Goal: Task Accomplishment & Management: Use online tool/utility

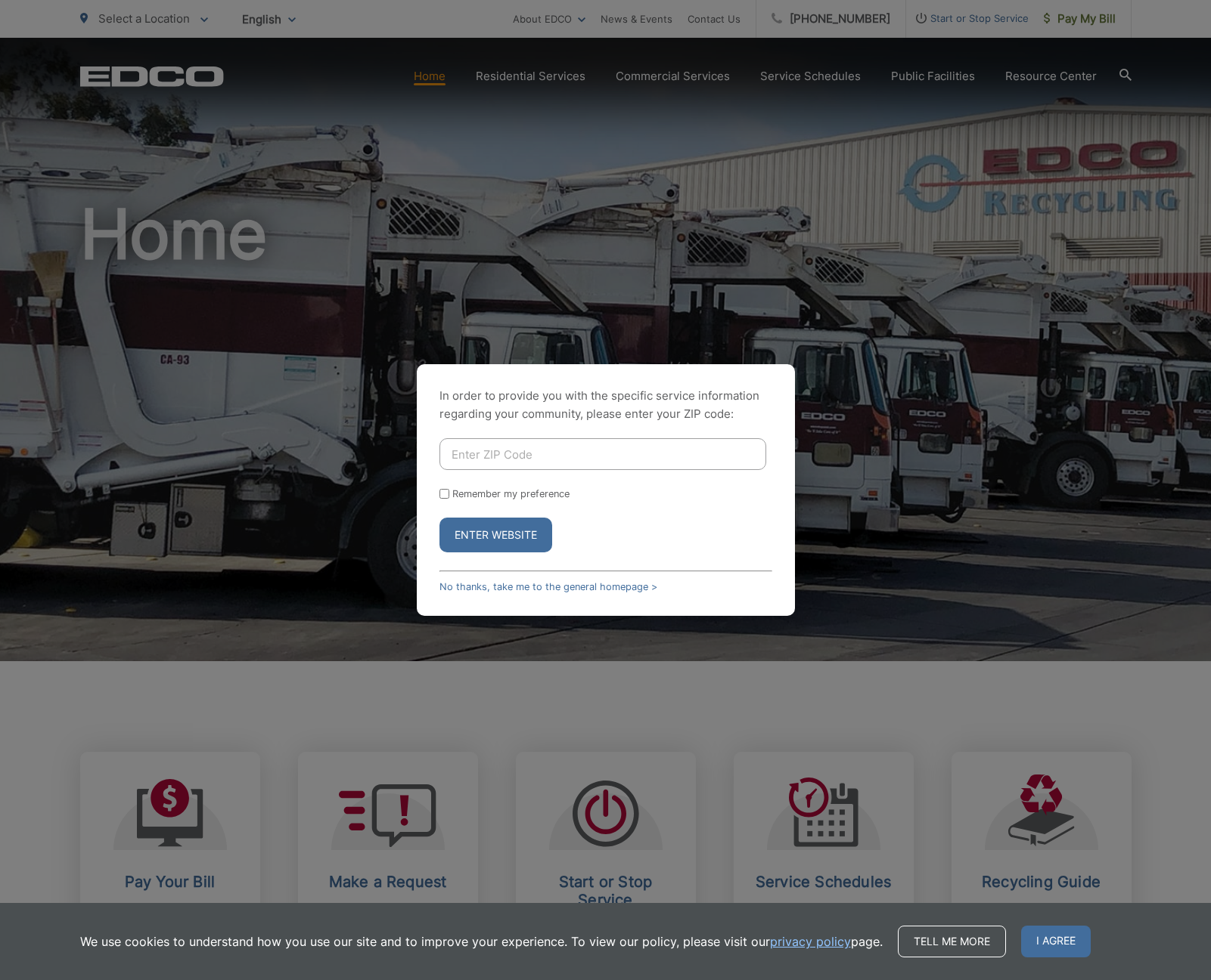
click at [561, 462] on input "Enter ZIP Code" at bounding box center [602, 454] width 327 height 32
type input "92040"
click at [506, 527] on button "Enter Website" at bounding box center [495, 535] width 113 height 35
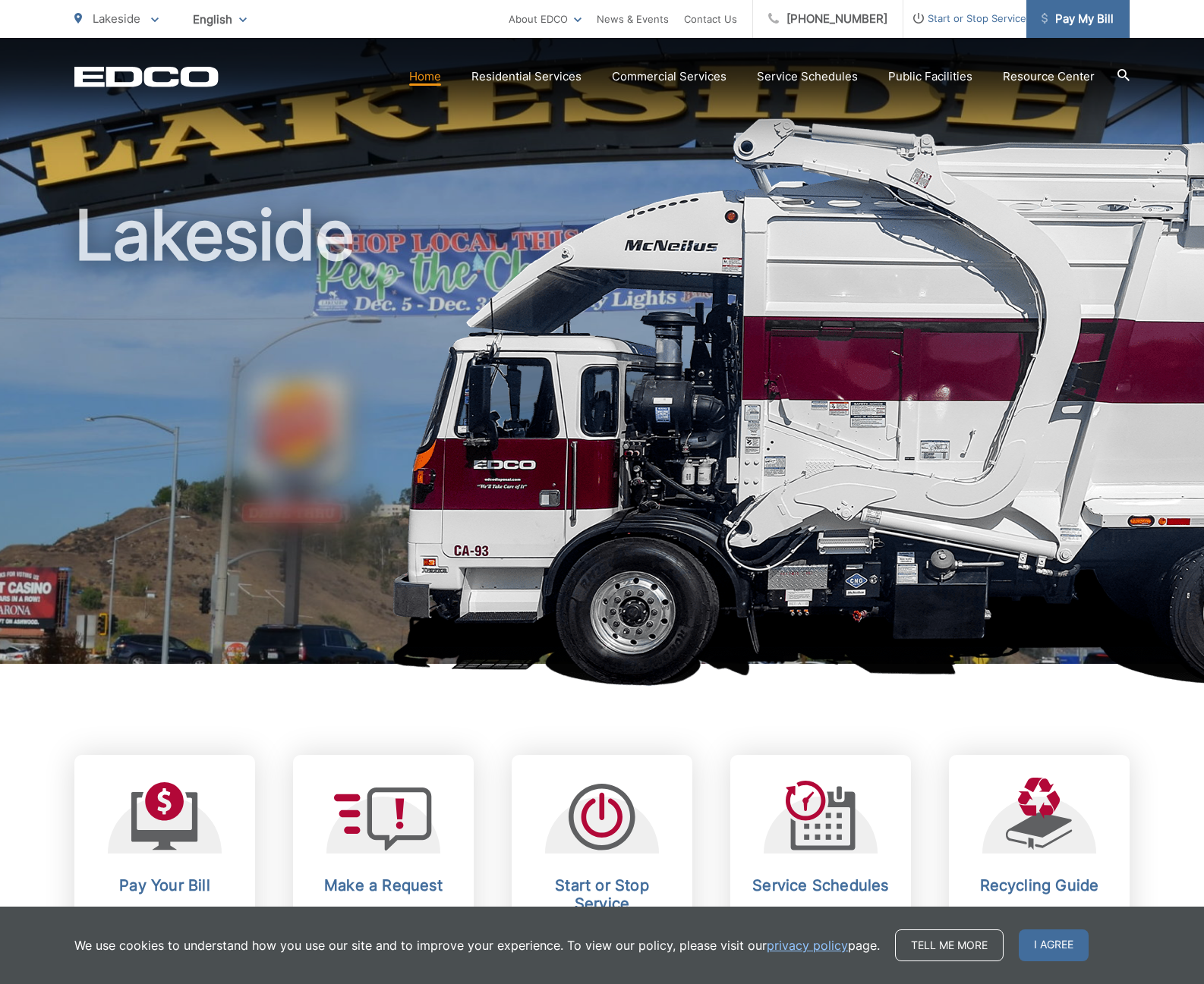
click at [1086, 18] on span "Pay My Bill" at bounding box center [1077, 19] width 72 height 18
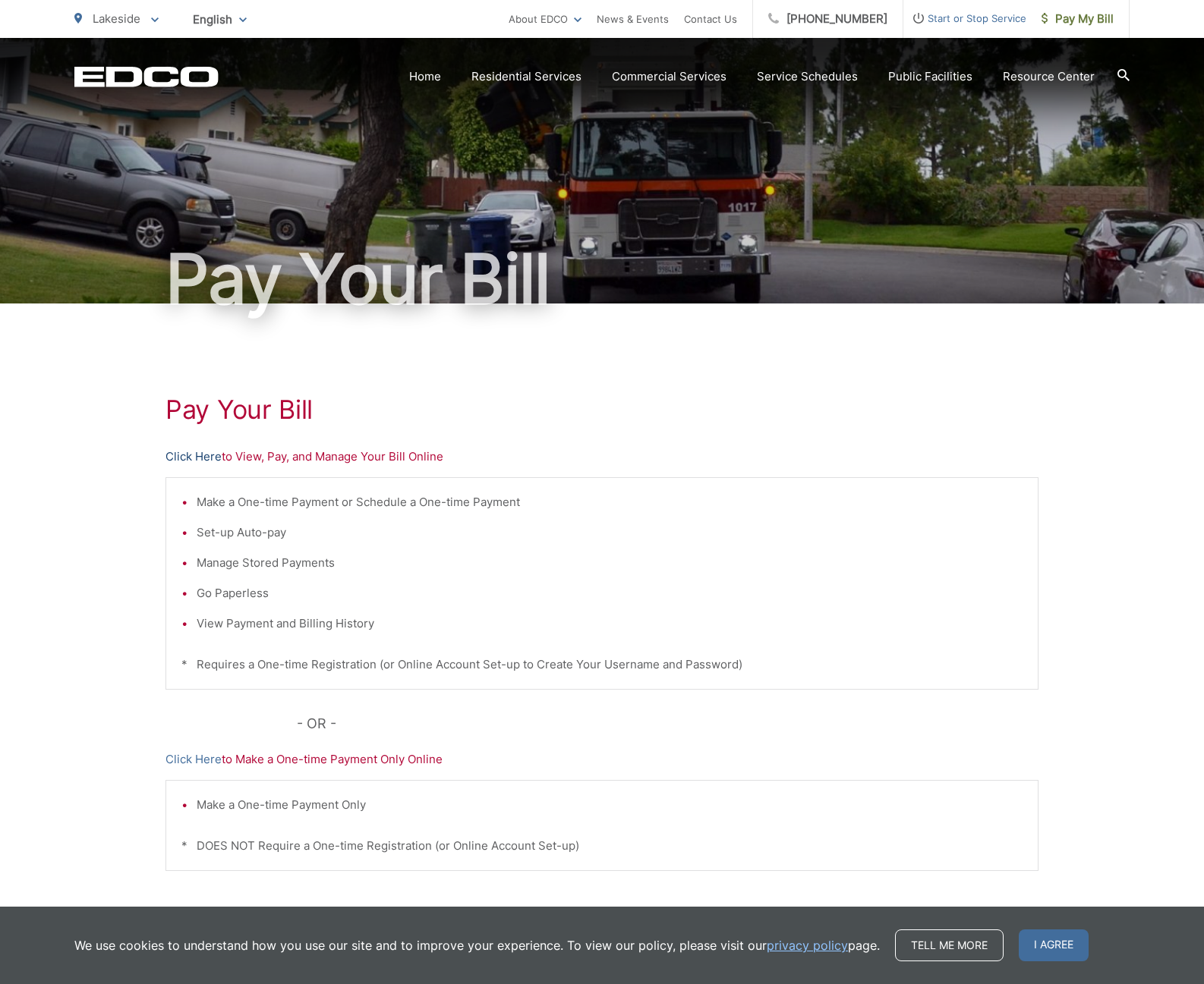
click at [189, 459] on link "Click Here" at bounding box center [193, 457] width 56 height 18
